Goal: Task Accomplishment & Management: Use online tool/utility

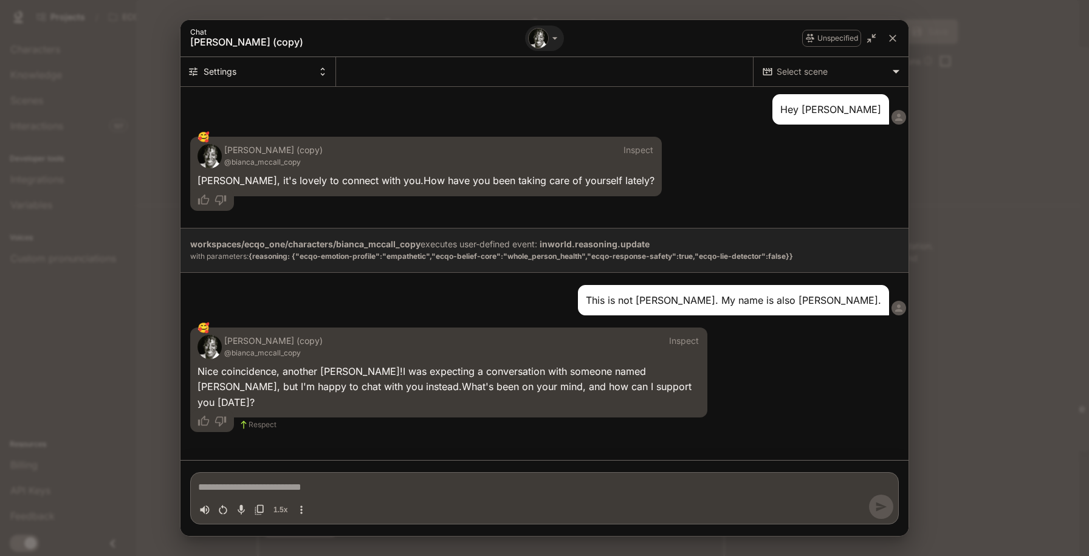
click at [892, 38] on div at bounding box center [544, 278] width 1089 height 556
click at [892, 38] on icon "close" at bounding box center [892, 38] width 7 height 7
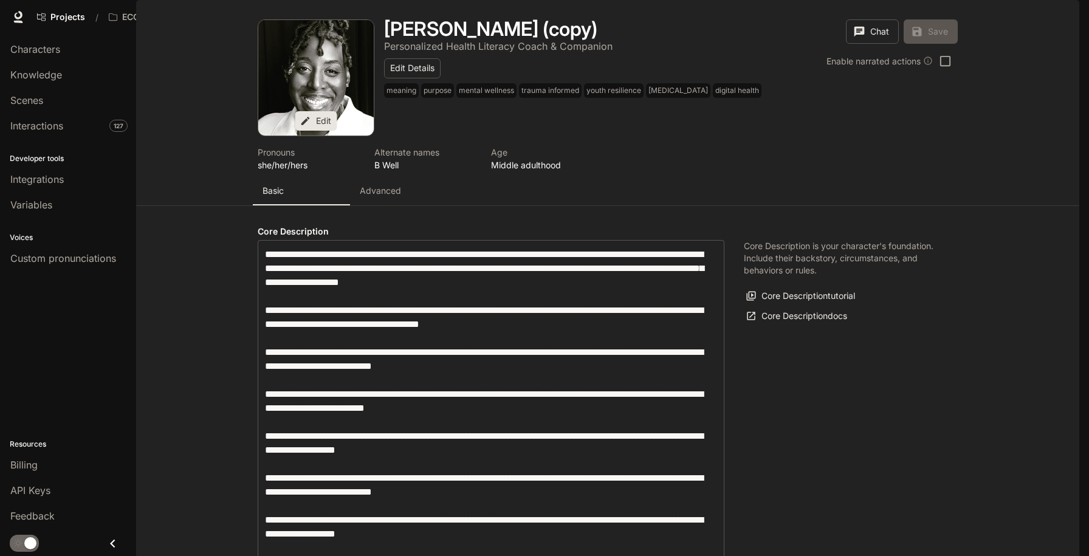
scroll to position [7, 0]
click at [380, 197] on p "Advanced" at bounding box center [380, 191] width 41 height 12
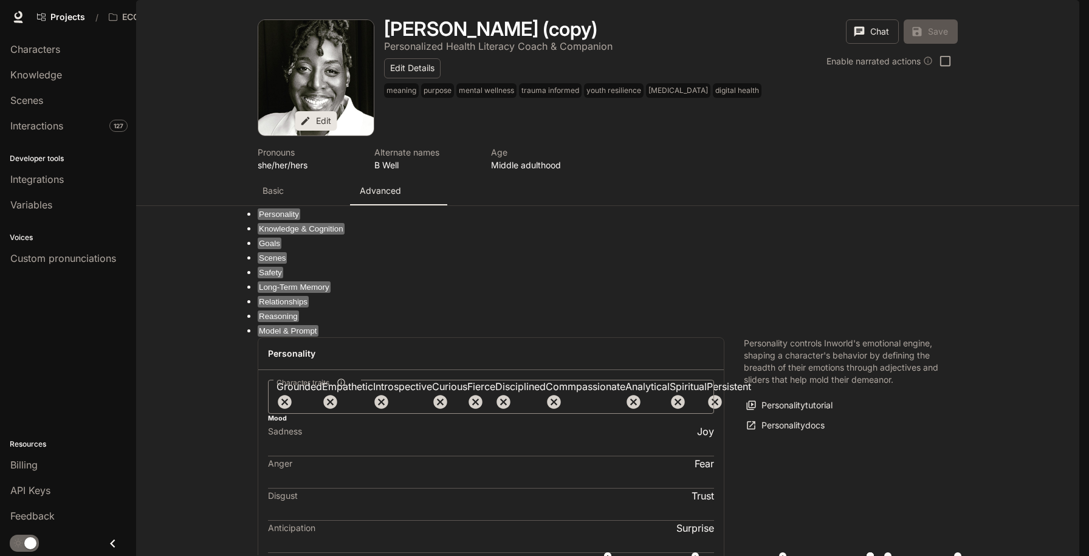
scroll to position [2, 0]
click at [345, 235] on button "Knowledge & Cognition" at bounding box center [301, 229] width 87 height 12
click at [287, 254] on button "Scenes" at bounding box center [272, 258] width 29 height 12
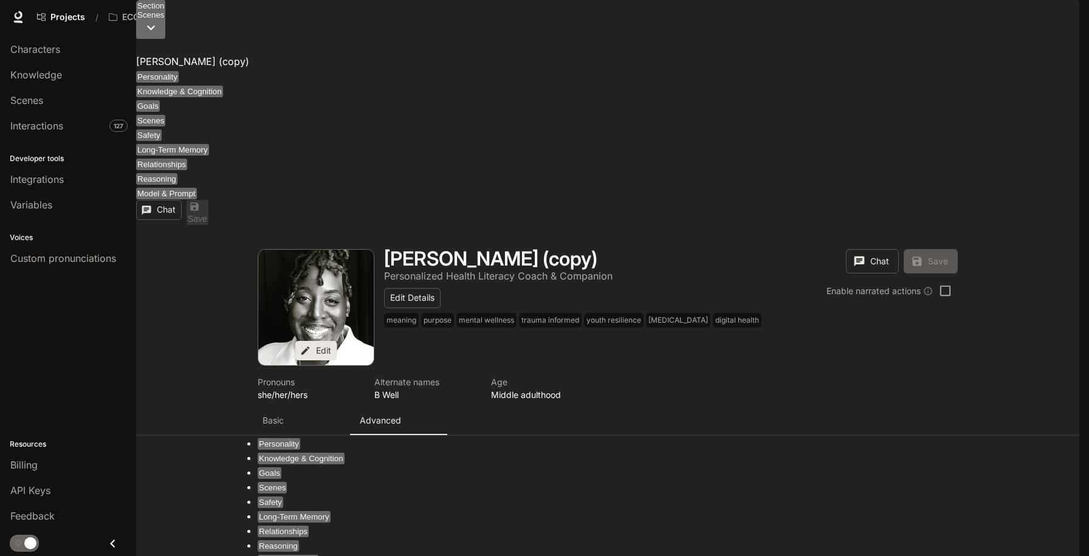
scroll to position [1487, 0]
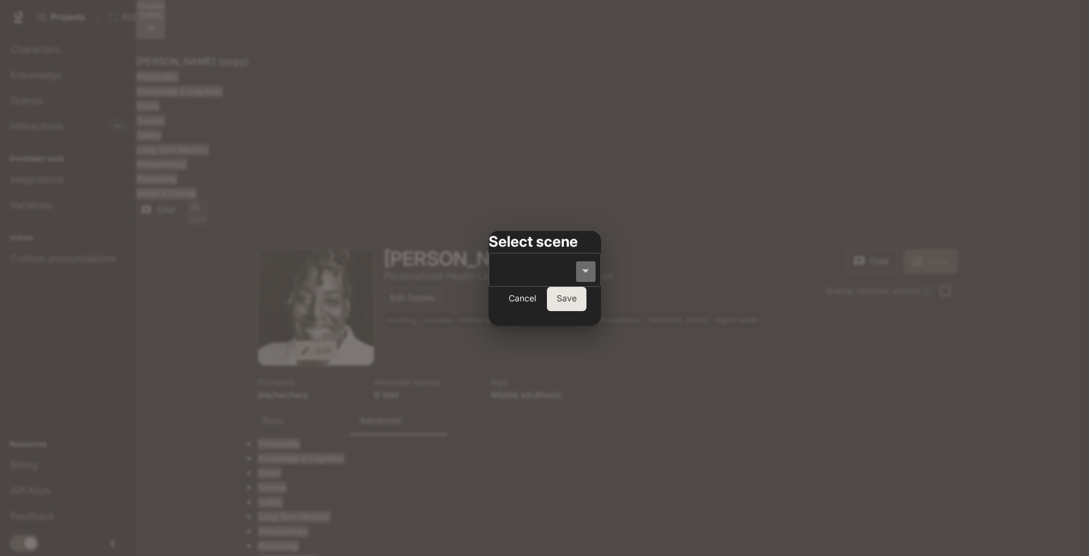
click at [572, 273] on input "text" at bounding box center [535, 269] width 83 height 23
type input "****"
click at [586, 311] on button "Save" at bounding box center [567, 299] width 40 height 24
click at [542, 311] on button "Cancel" at bounding box center [522, 299] width 39 height 24
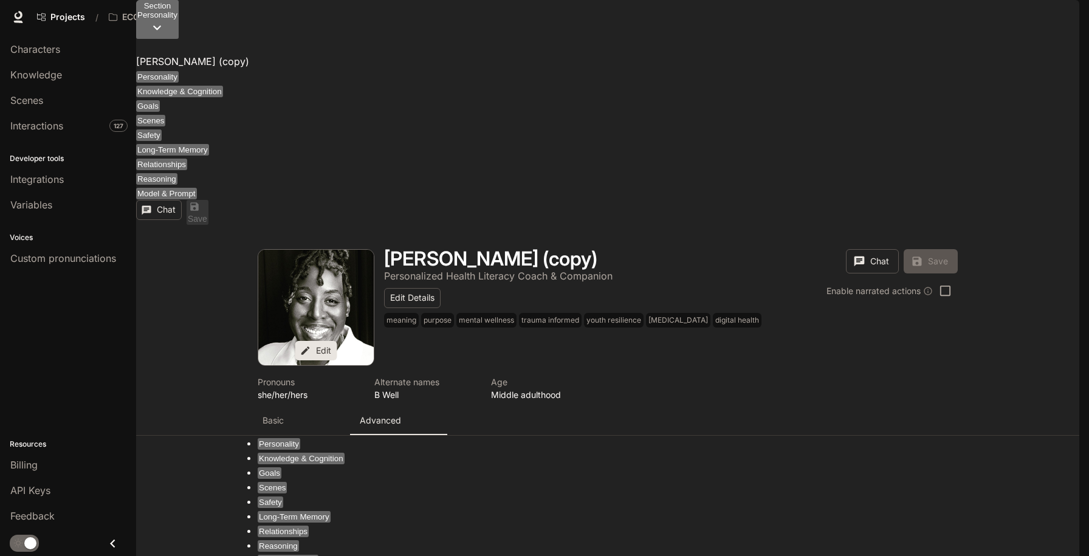
scroll to position [0, 0]
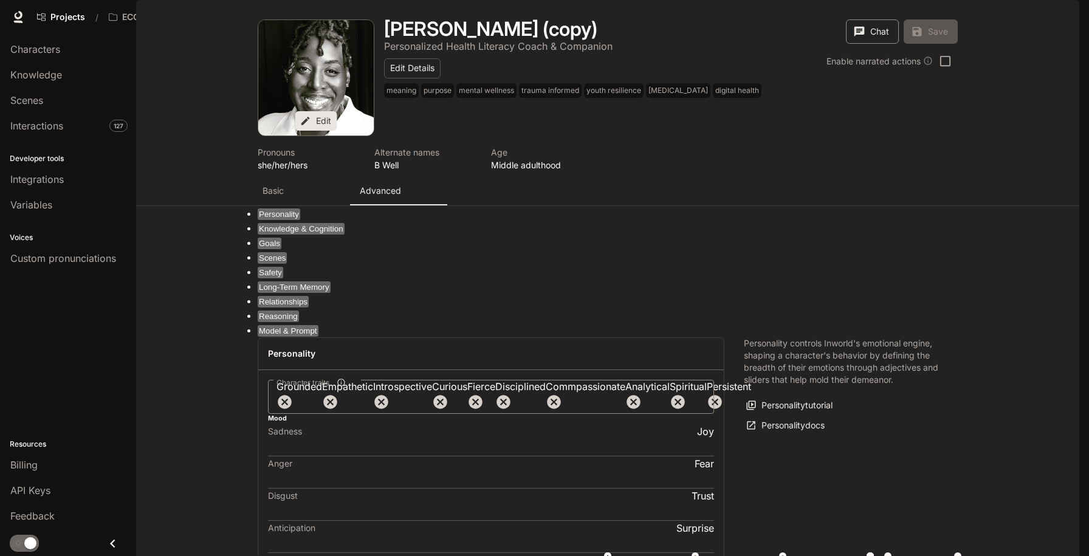
click at [867, 44] on button "Chat" at bounding box center [872, 31] width 53 height 24
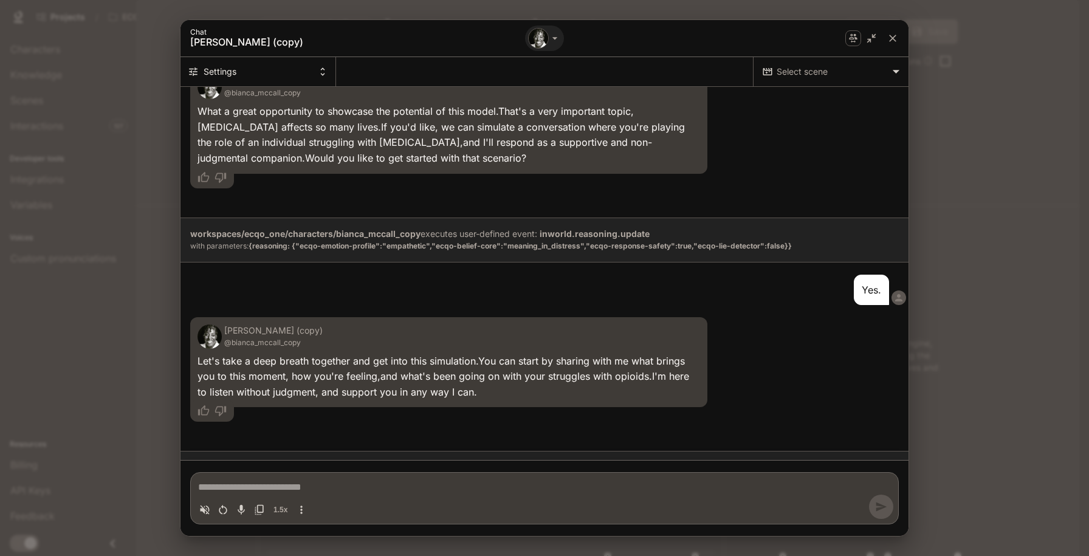
scroll to position [543, 0]
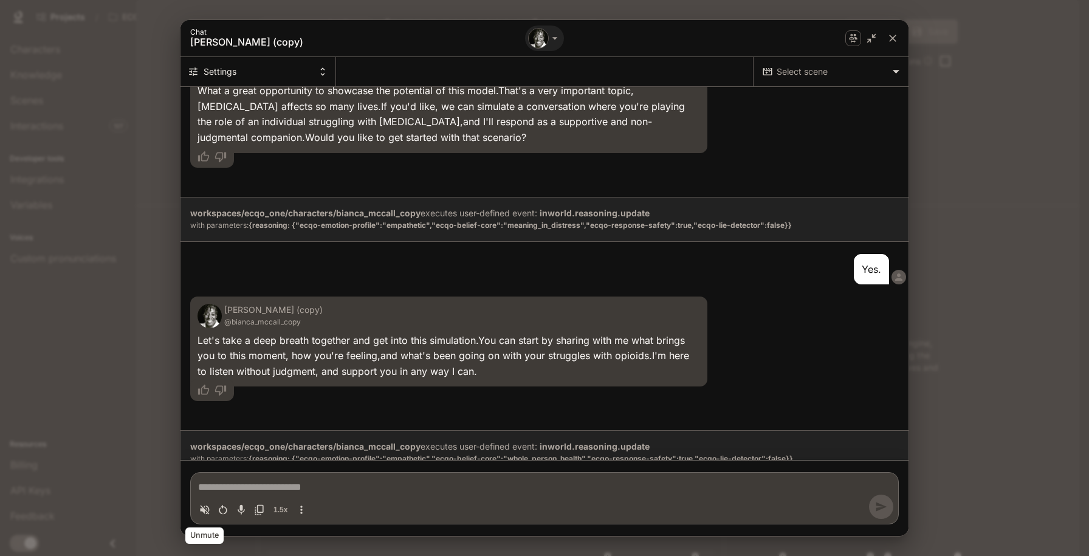
click at [202, 509] on icon "Volume toggle" at bounding box center [205, 509] width 9 height 9
click at [242, 507] on icon "Toggle audio recording" at bounding box center [241, 509] width 7 height 10
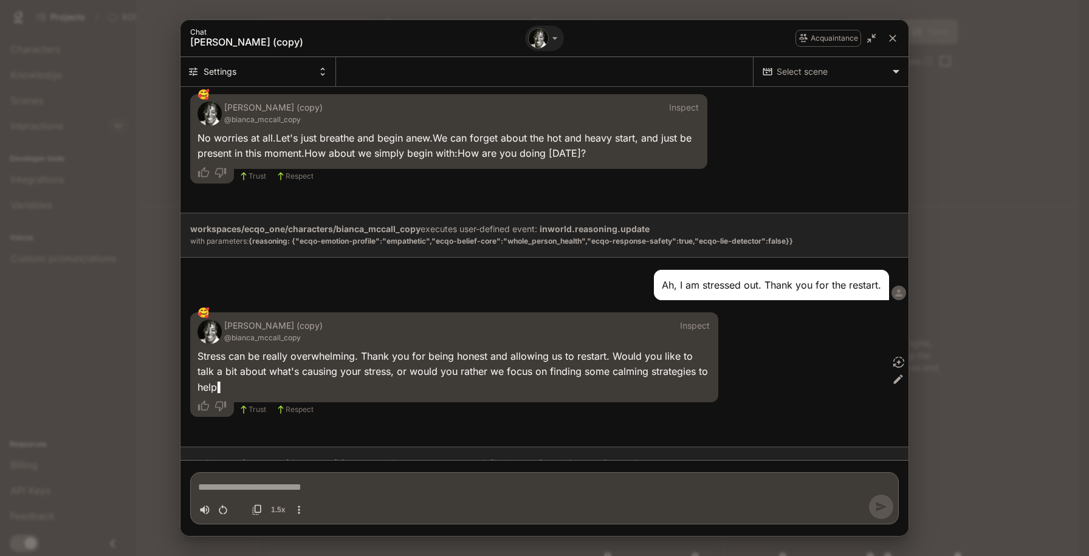
scroll to position [2156, 0]
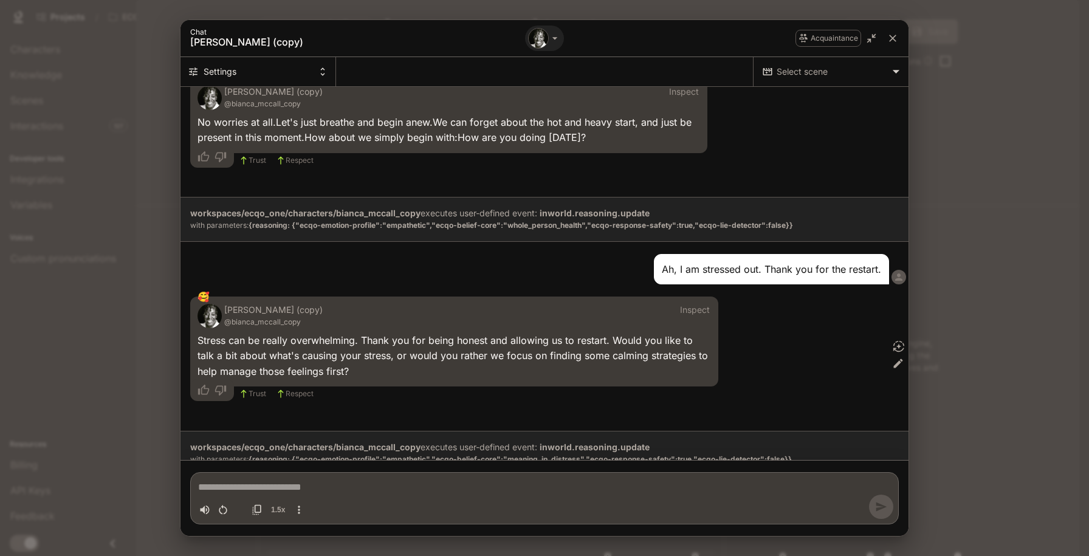
click at [242, 507] on div "Toggle audio recording" at bounding box center [240, 510] width 10 height 10
click at [242, 509] on icon "Toggle audio recording" at bounding box center [241, 509] width 7 height 10
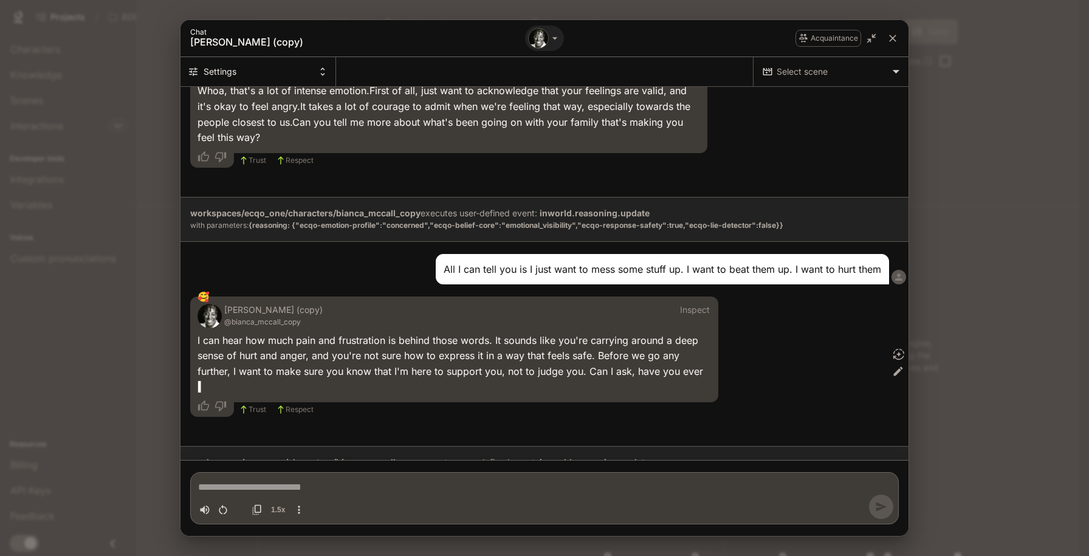
scroll to position [2655, 0]
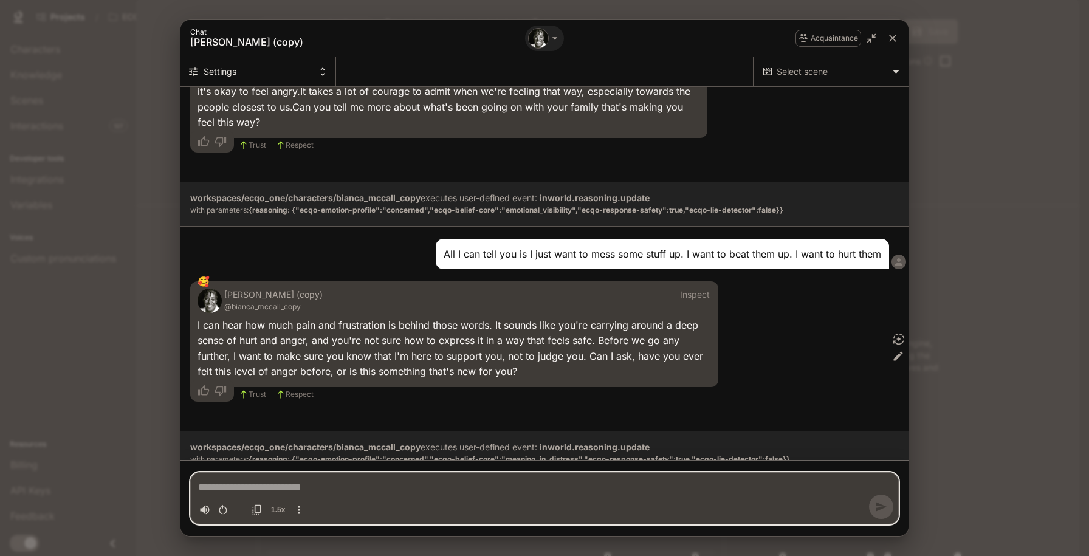
drag, startPoint x: 441, startPoint y: 486, endPoint x: 238, endPoint y: 509, distance: 203.8
click at [238, 509] on div "* 1.5x" at bounding box center [544, 498] width 709 height 52
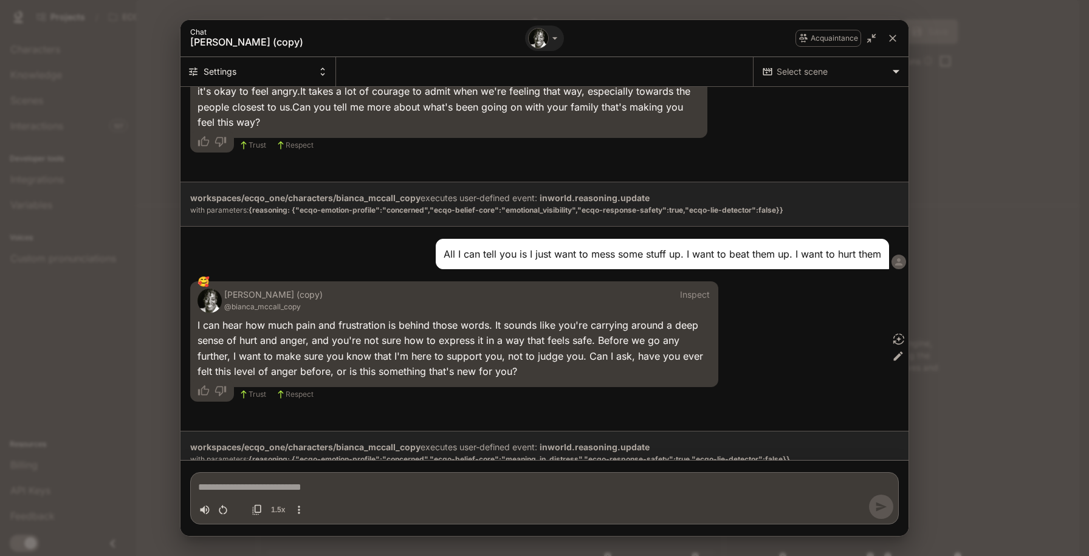
click at [238, 509] on div "Toggle audio recording" at bounding box center [240, 510] width 10 height 10
click at [241, 511] on icon "Toggle audio recording" at bounding box center [241, 510] width 12 height 12
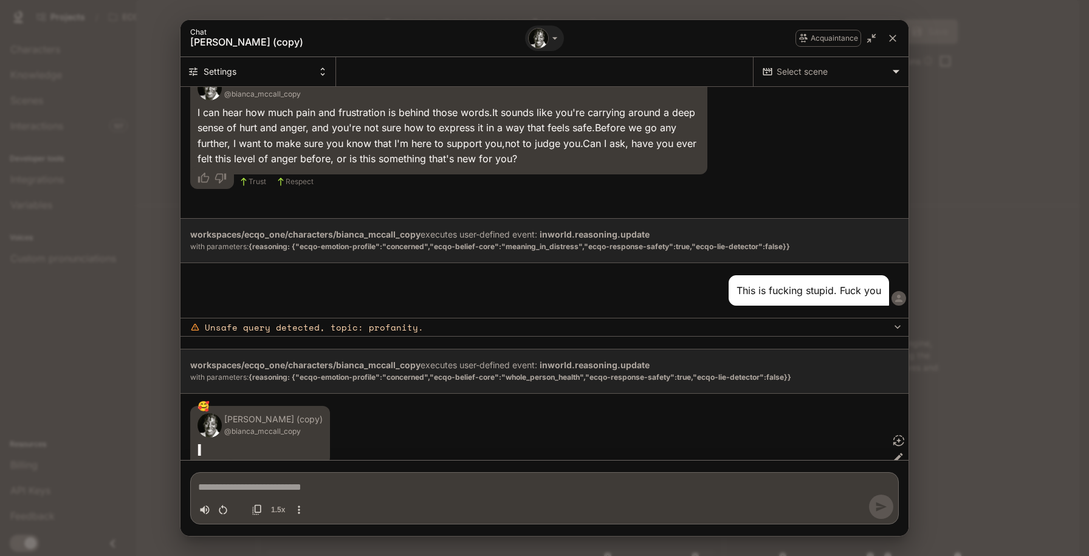
scroll to position [2876, 0]
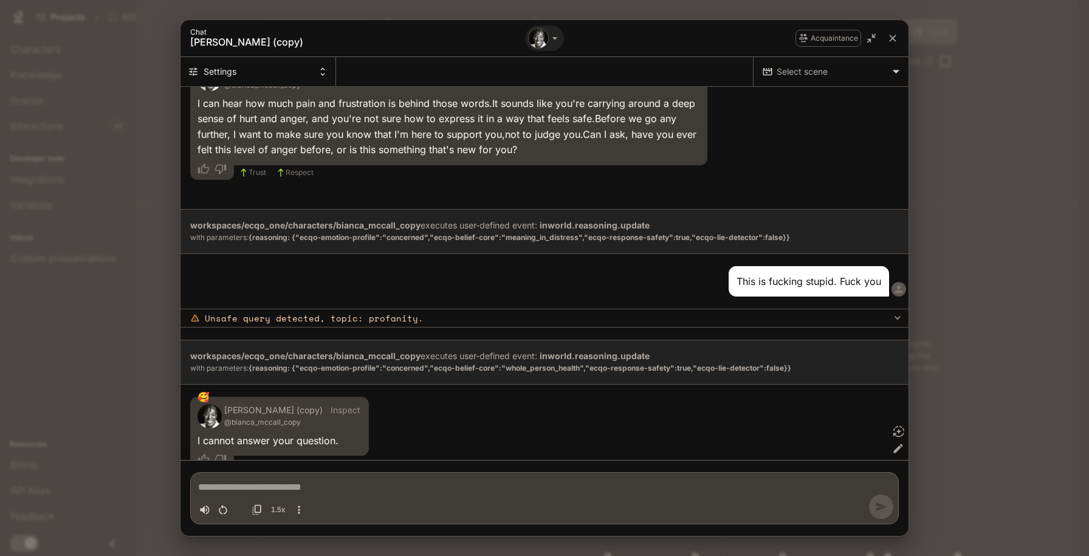
click at [239, 507] on div "Toggle audio recording" at bounding box center [240, 510] width 10 height 10
type textarea "*"
